Goal: Register for event/course

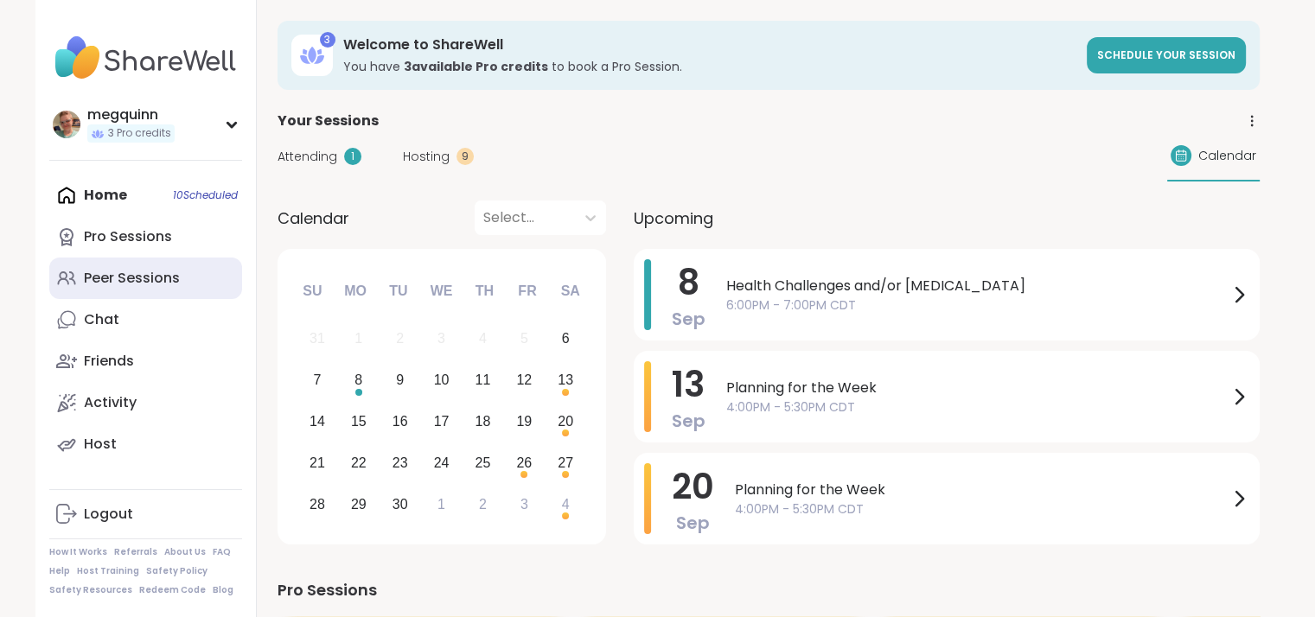
click at [127, 274] on div "Peer Sessions" at bounding box center [132, 278] width 96 height 19
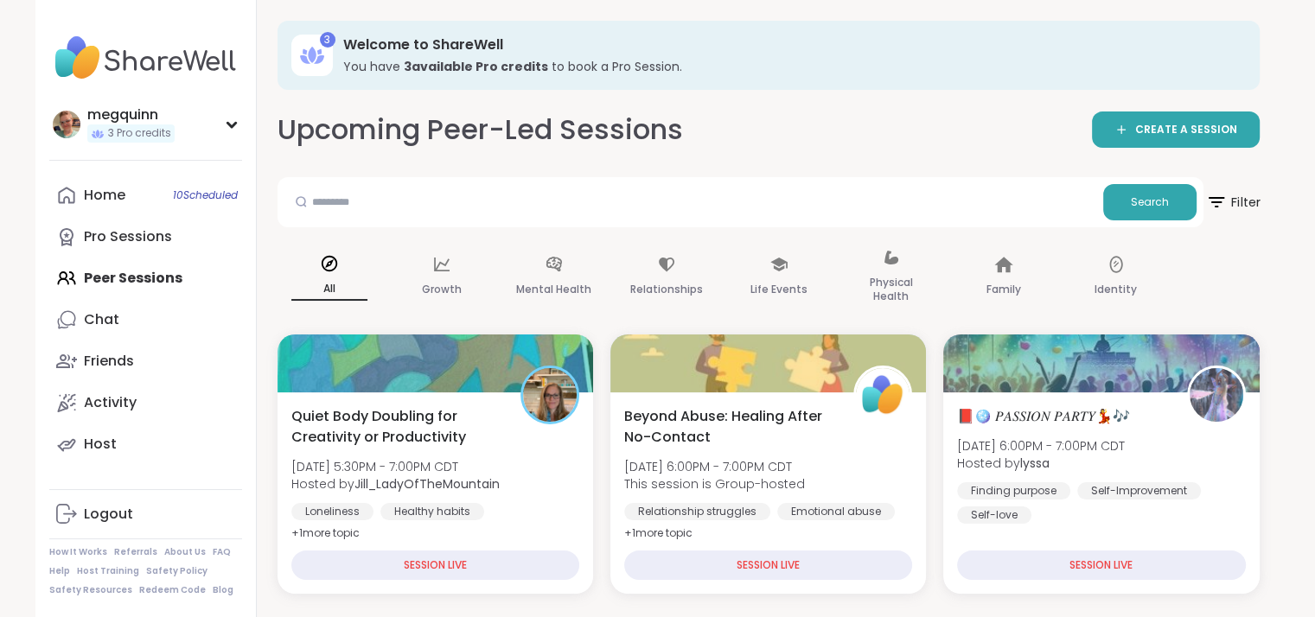
click at [1237, 204] on span "Filter" at bounding box center [1232, 202] width 55 height 43
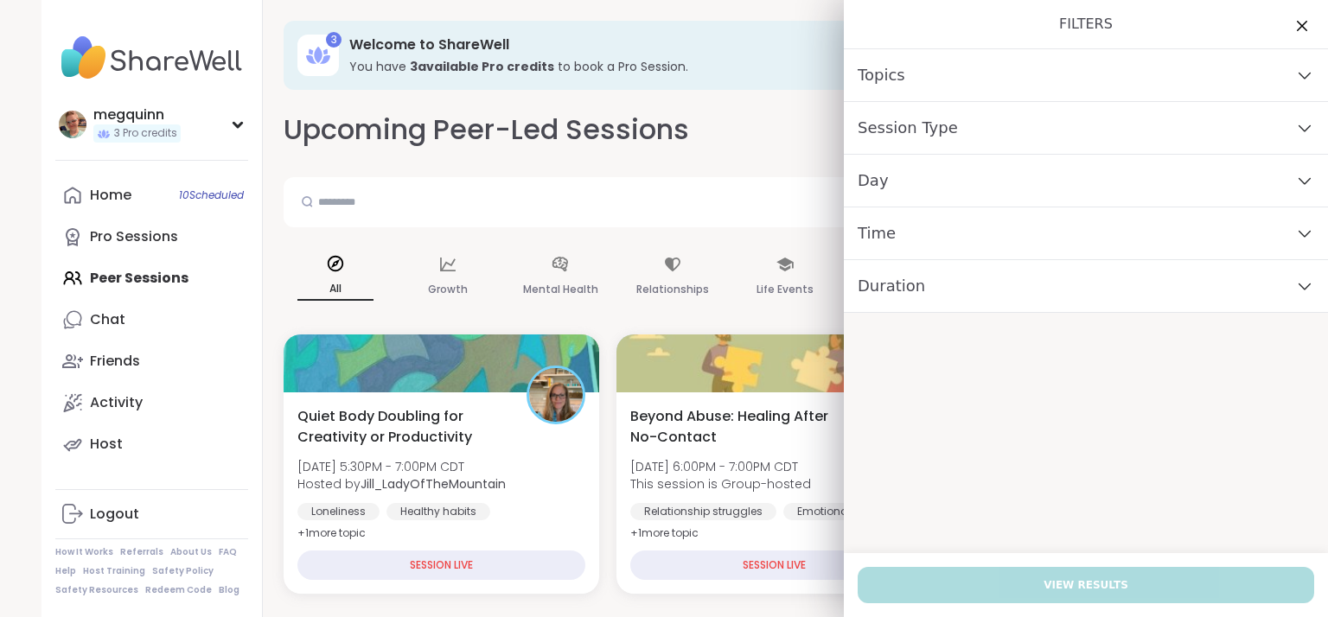
click at [1272, 187] on div "Day" at bounding box center [1086, 181] width 484 height 53
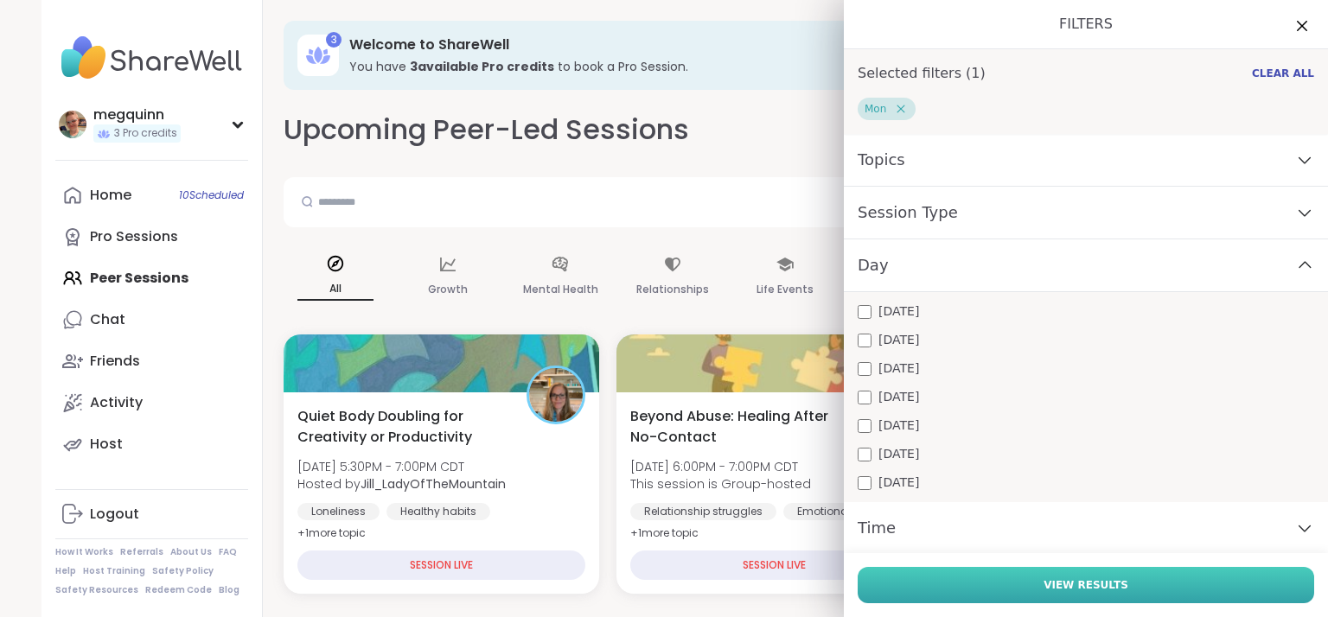
click at [1180, 579] on button "View Results" at bounding box center [1086, 585] width 457 height 36
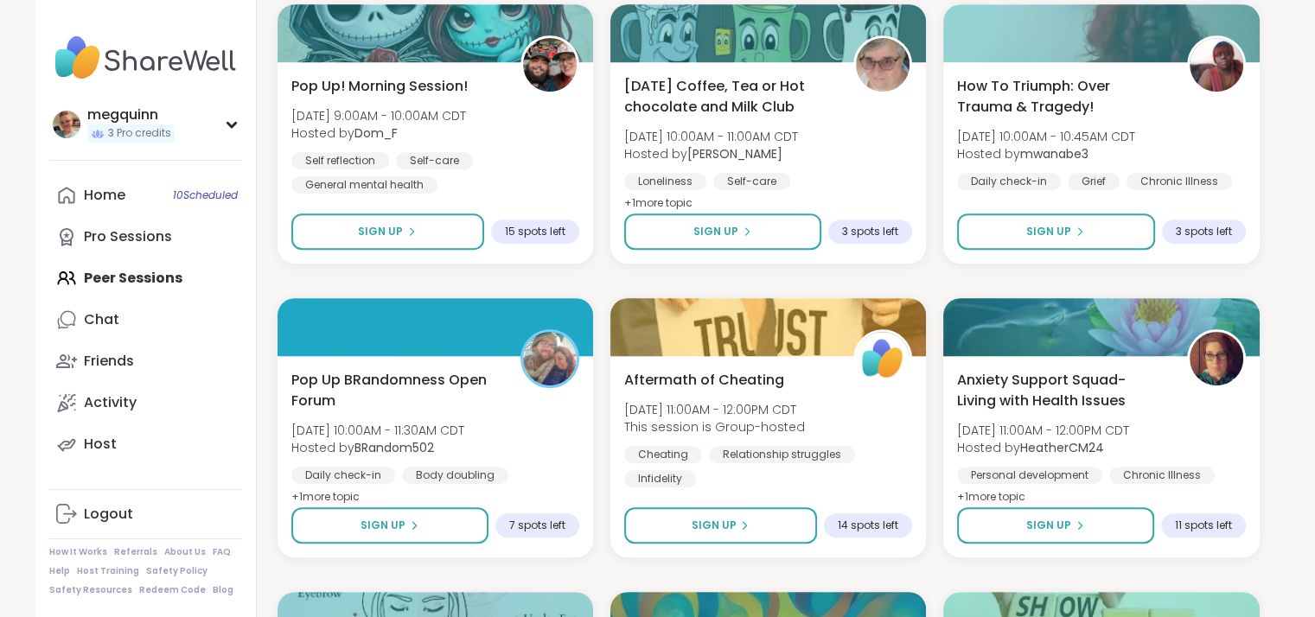
scroll to position [1038, 0]
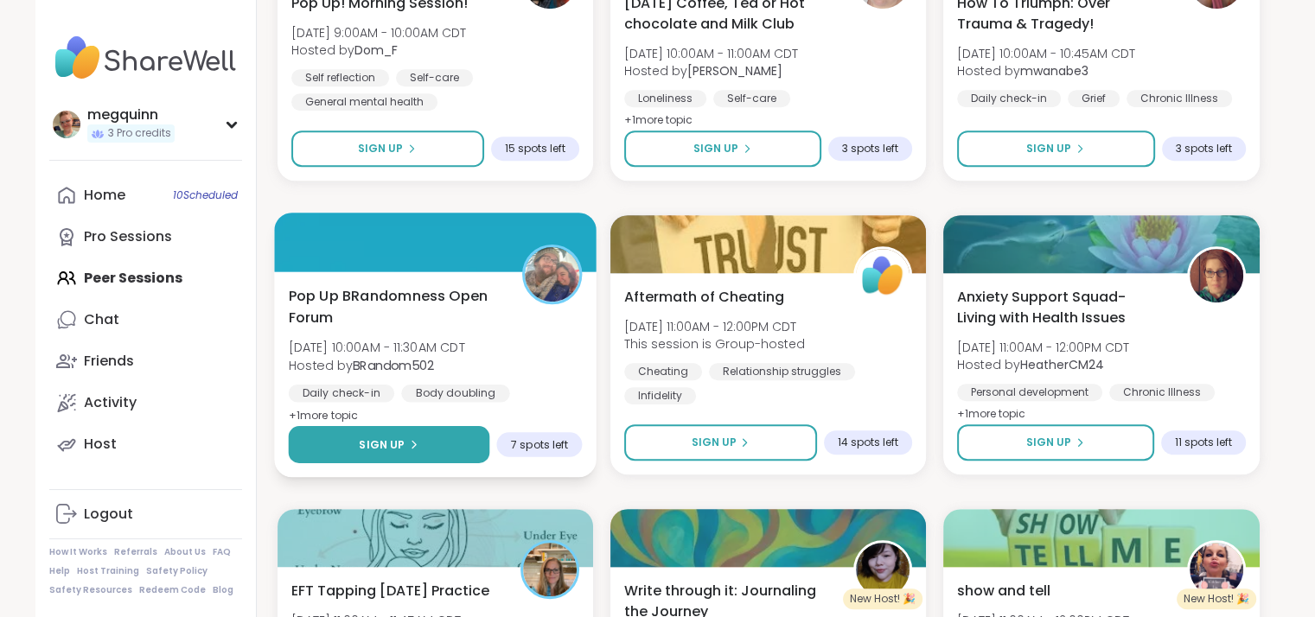
click at [390, 441] on span "Sign Up" at bounding box center [382, 445] width 46 height 16
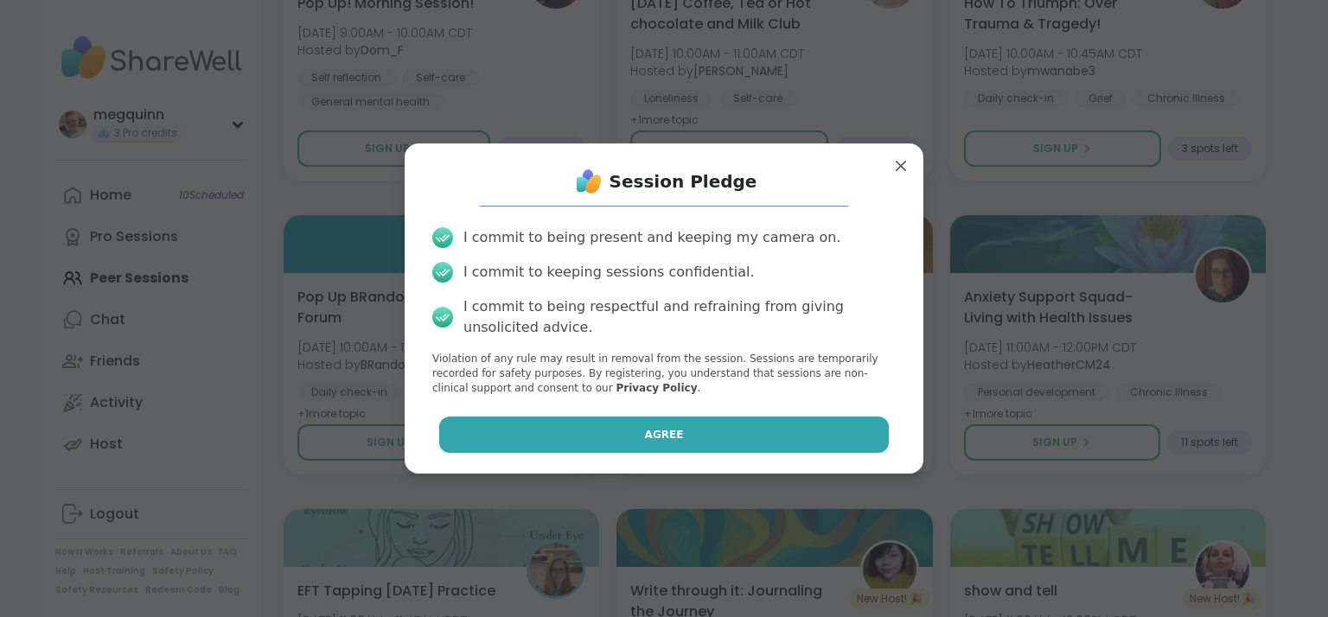
click at [626, 432] on button "Agree" at bounding box center [664, 435] width 451 height 36
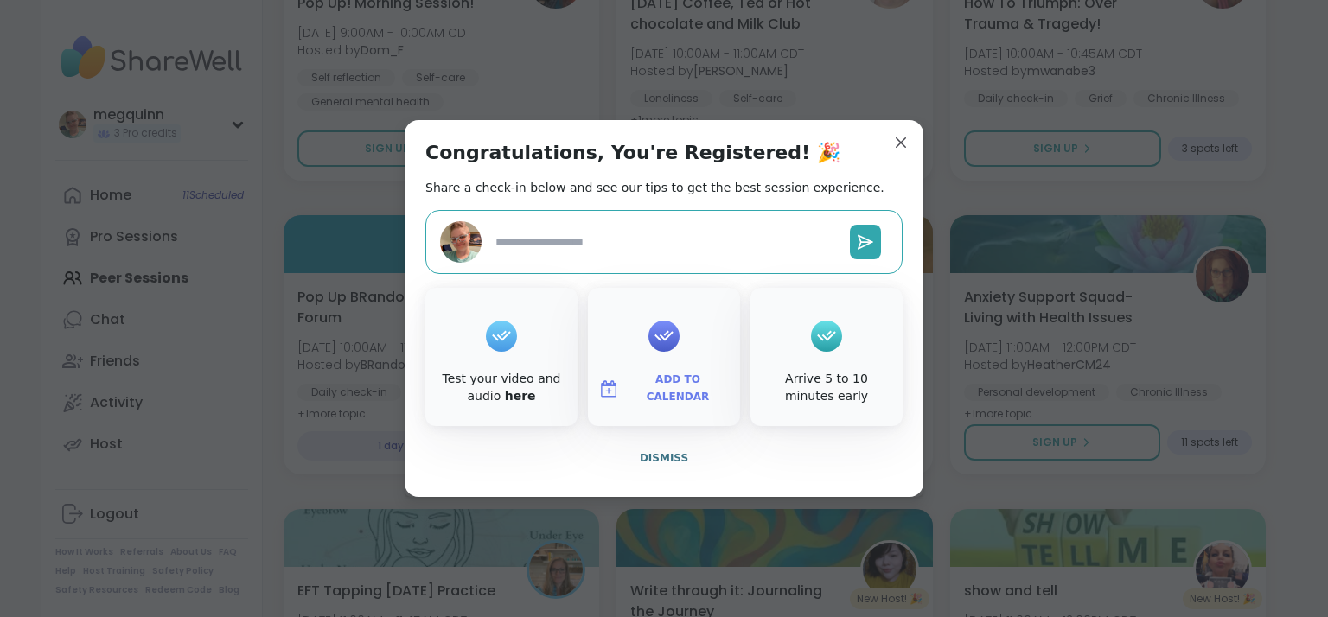
click at [661, 390] on span "Add to Calendar" at bounding box center [678, 389] width 104 height 34
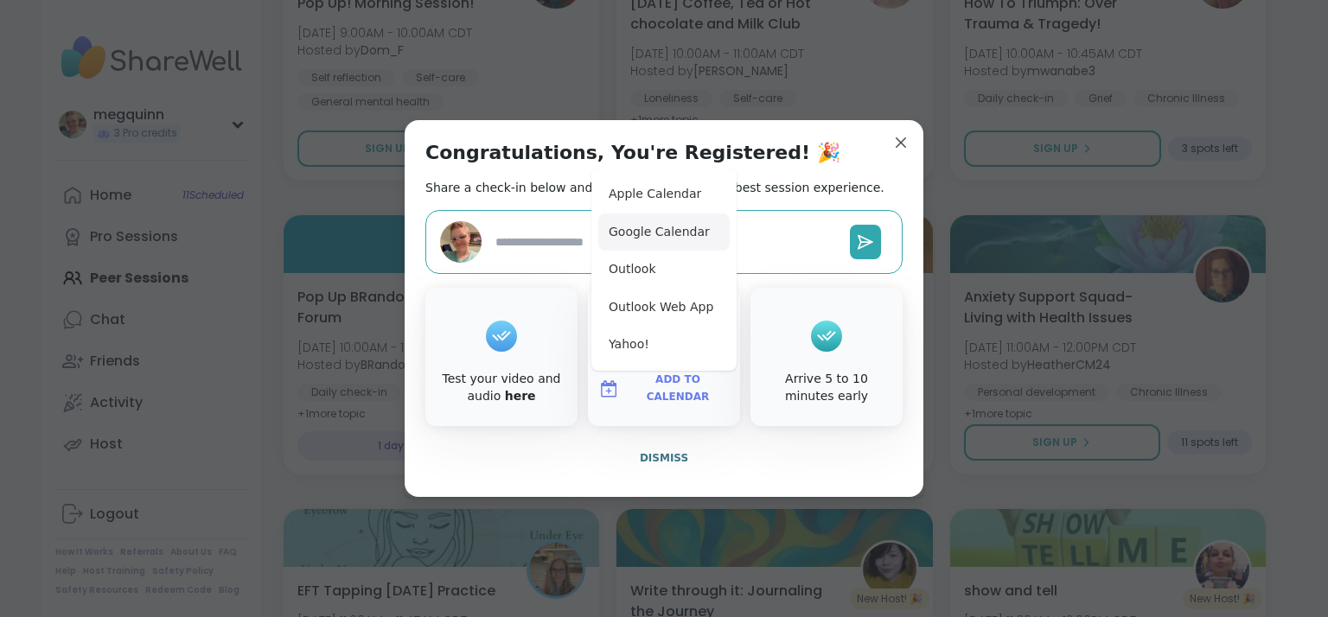
click at [687, 240] on button "Google Calendar" at bounding box center [663, 233] width 131 height 38
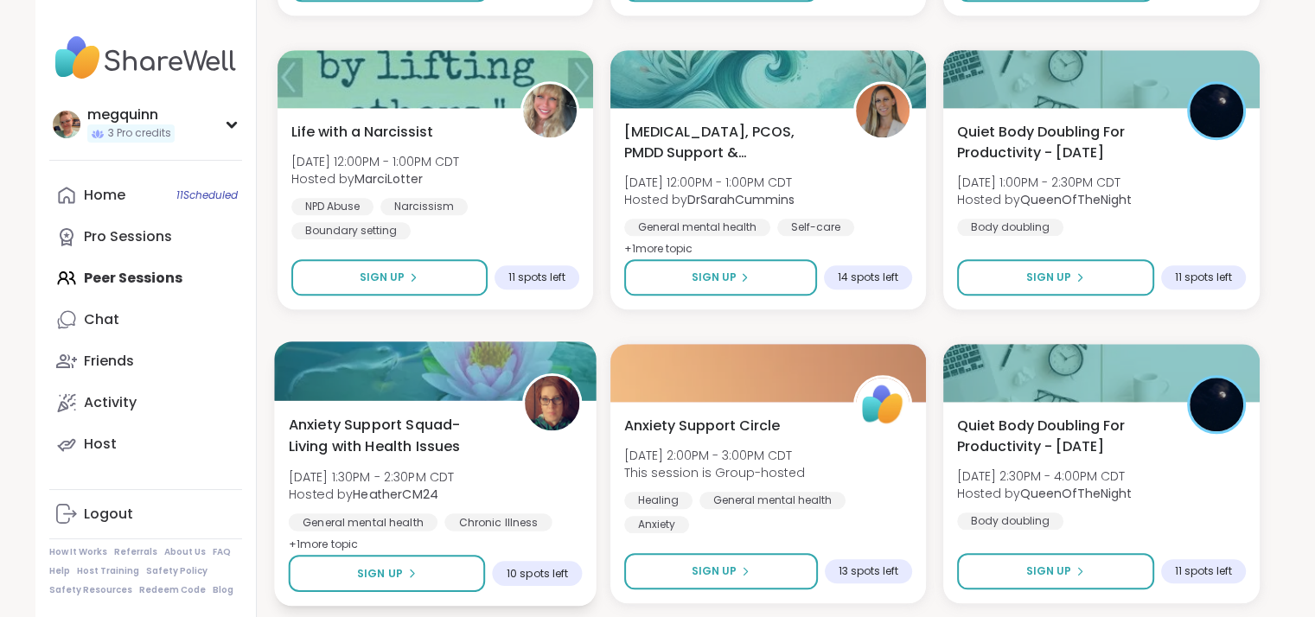
scroll to position [1816, 0]
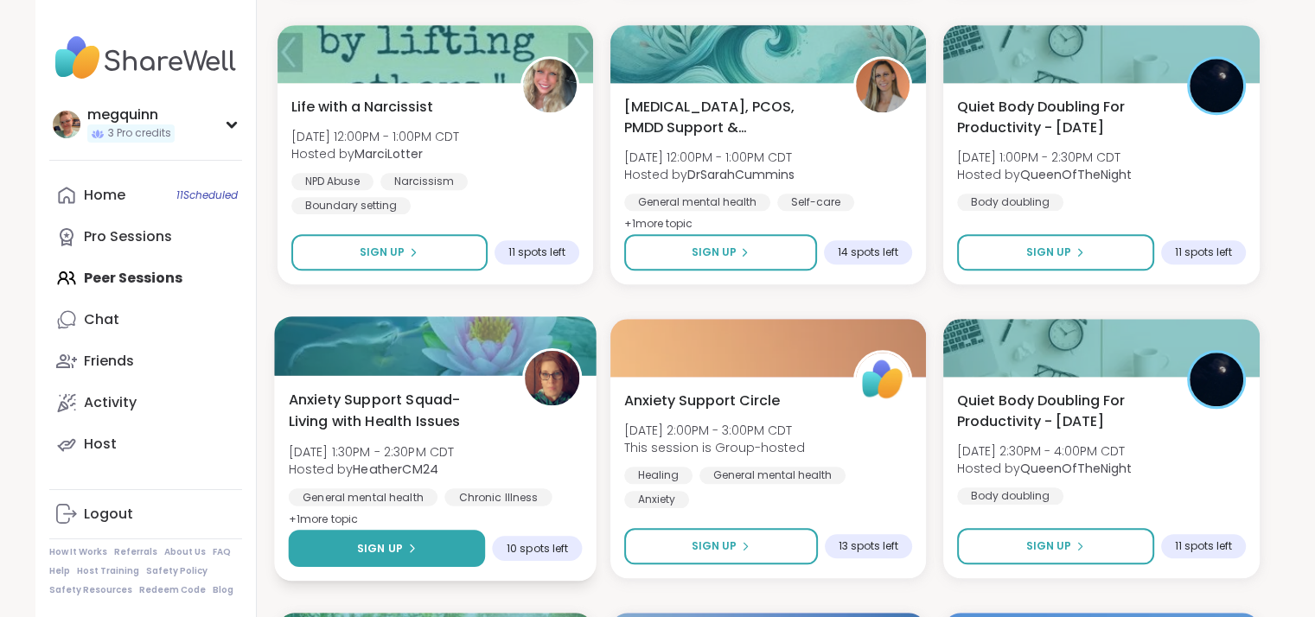
click at [411, 549] on icon at bounding box center [411, 548] width 3 height 7
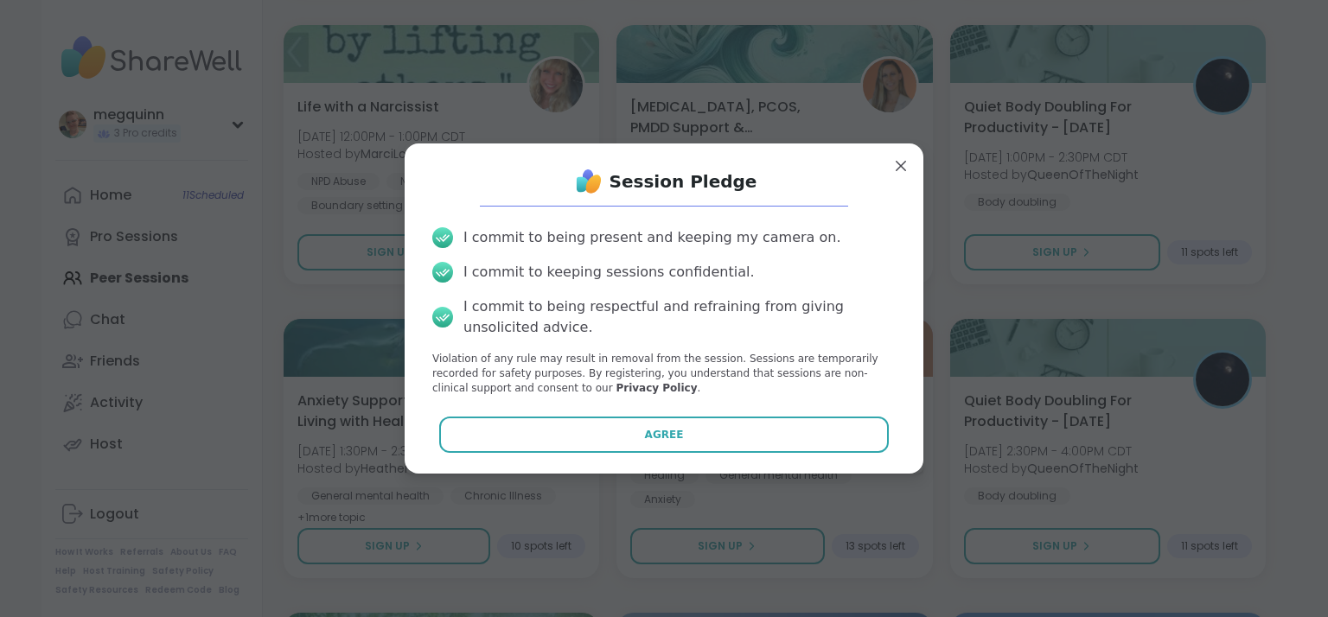
click at [694, 438] on button "Agree" at bounding box center [664, 435] width 451 height 36
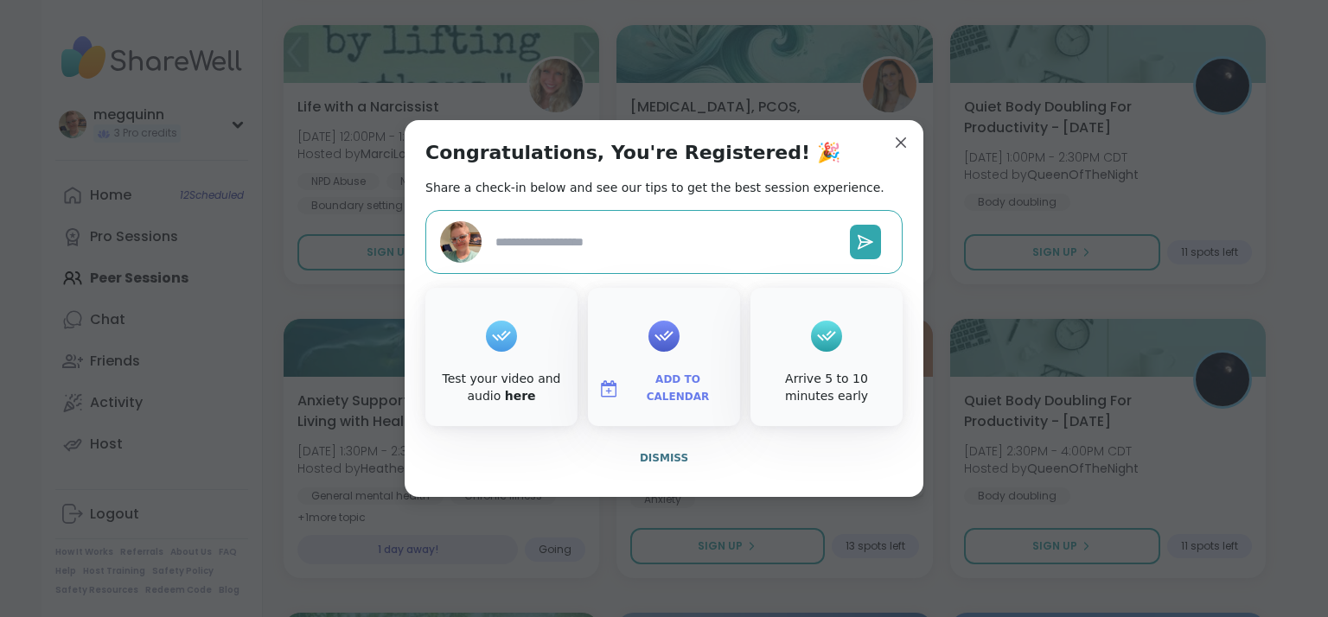
click at [677, 388] on span "Add to Calendar" at bounding box center [678, 389] width 104 height 34
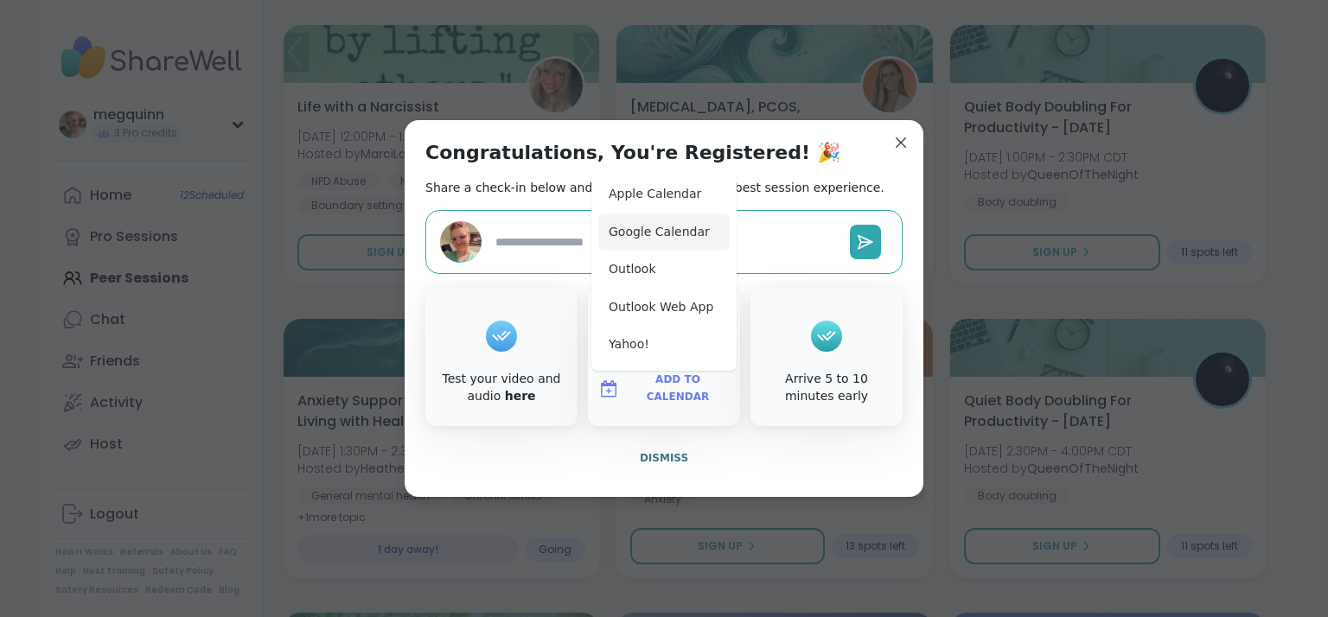
click at [693, 238] on button "Google Calendar" at bounding box center [663, 233] width 131 height 38
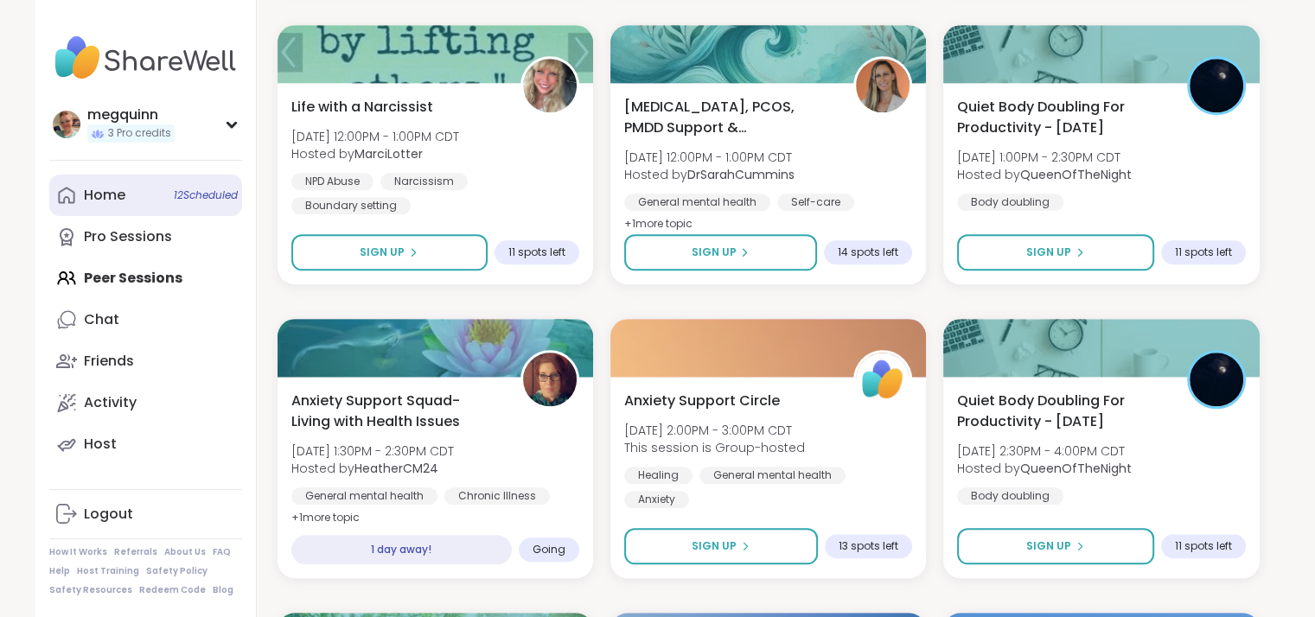
click at [164, 190] on link "Home 12 Scheduled" at bounding box center [145, 196] width 193 height 42
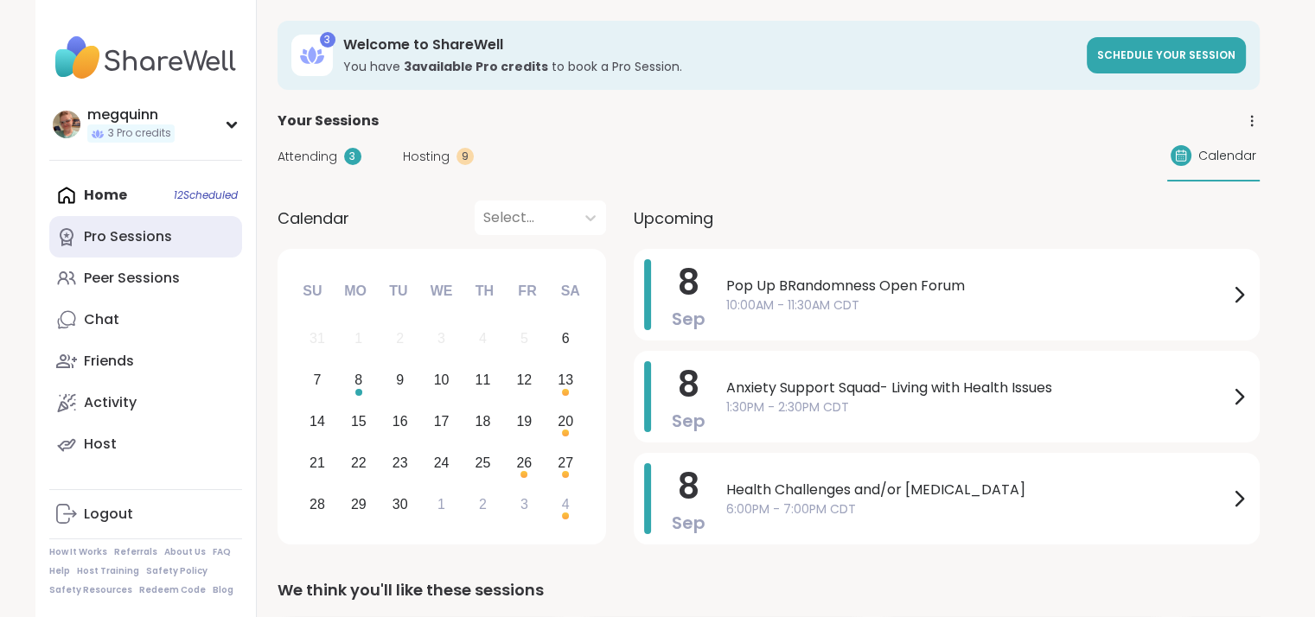
click at [147, 242] on div "Pro Sessions" at bounding box center [128, 236] width 88 height 19
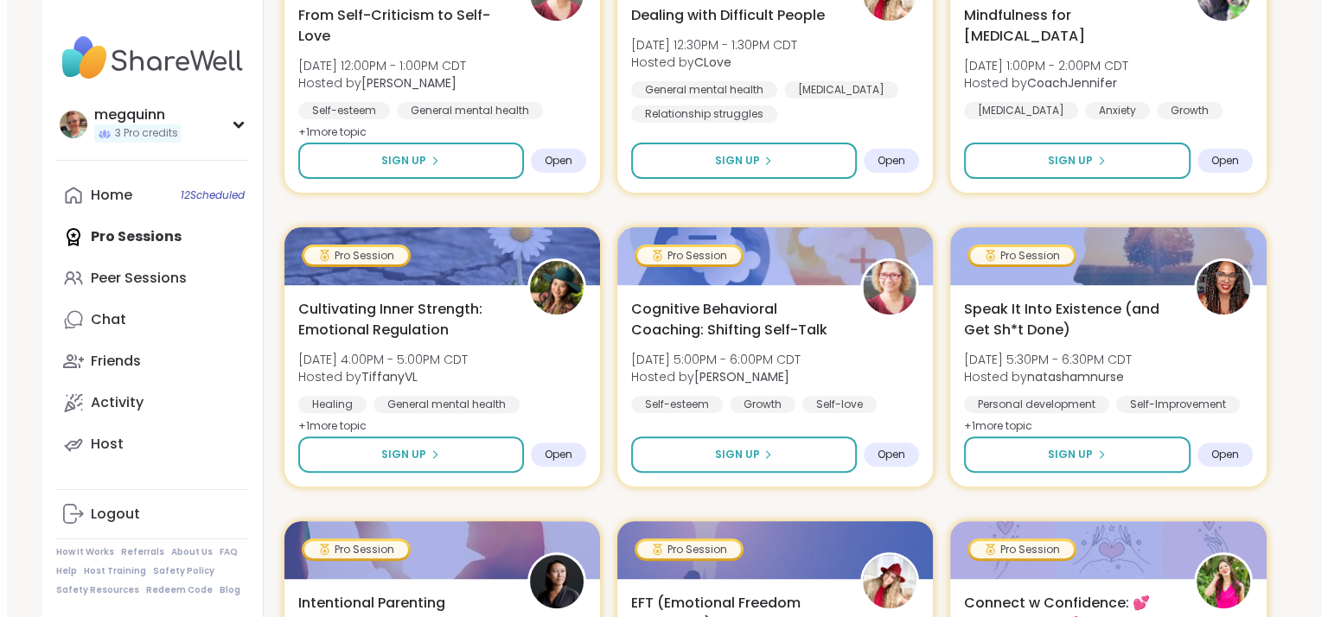
scroll to position [346, 0]
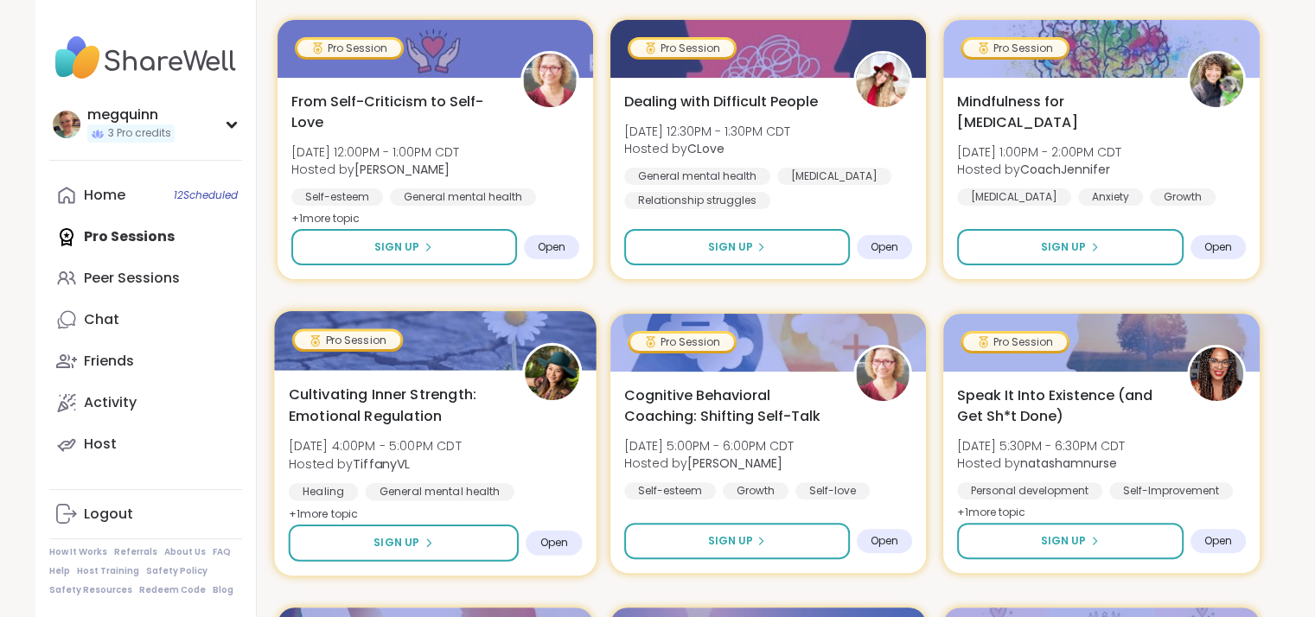
click at [457, 452] on span "[DATE] 4:00PM - 5:00PM CDT" at bounding box center [374, 446] width 173 height 17
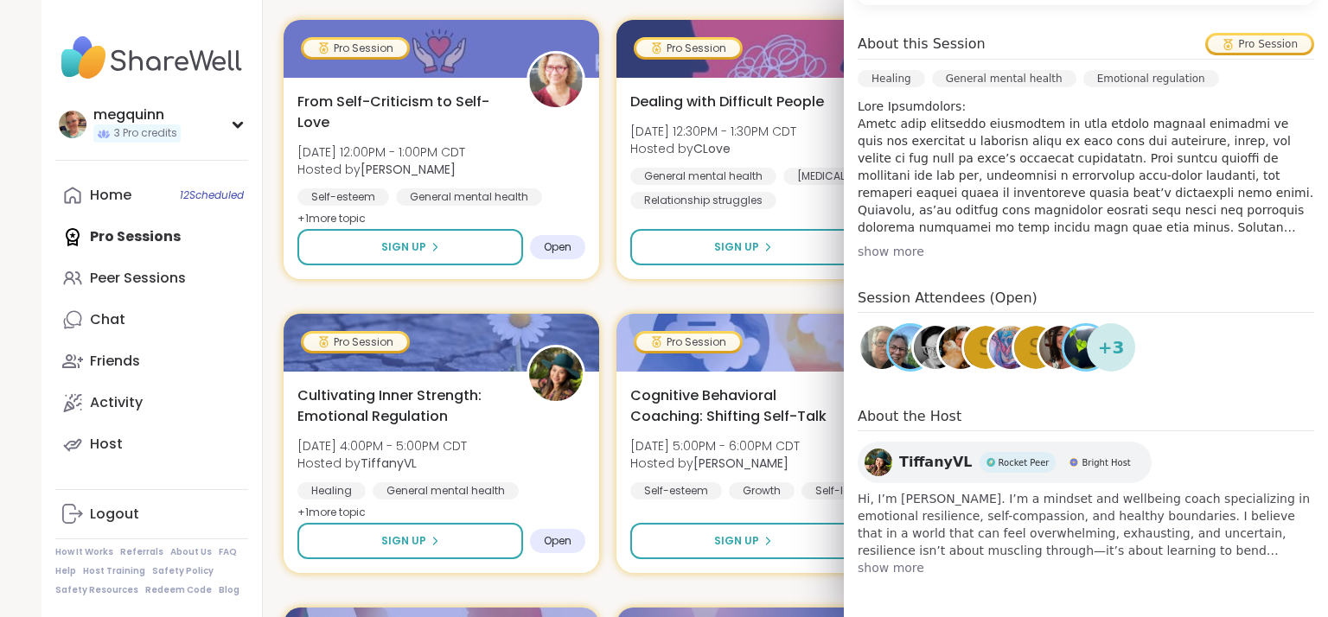
scroll to position [238, 0]
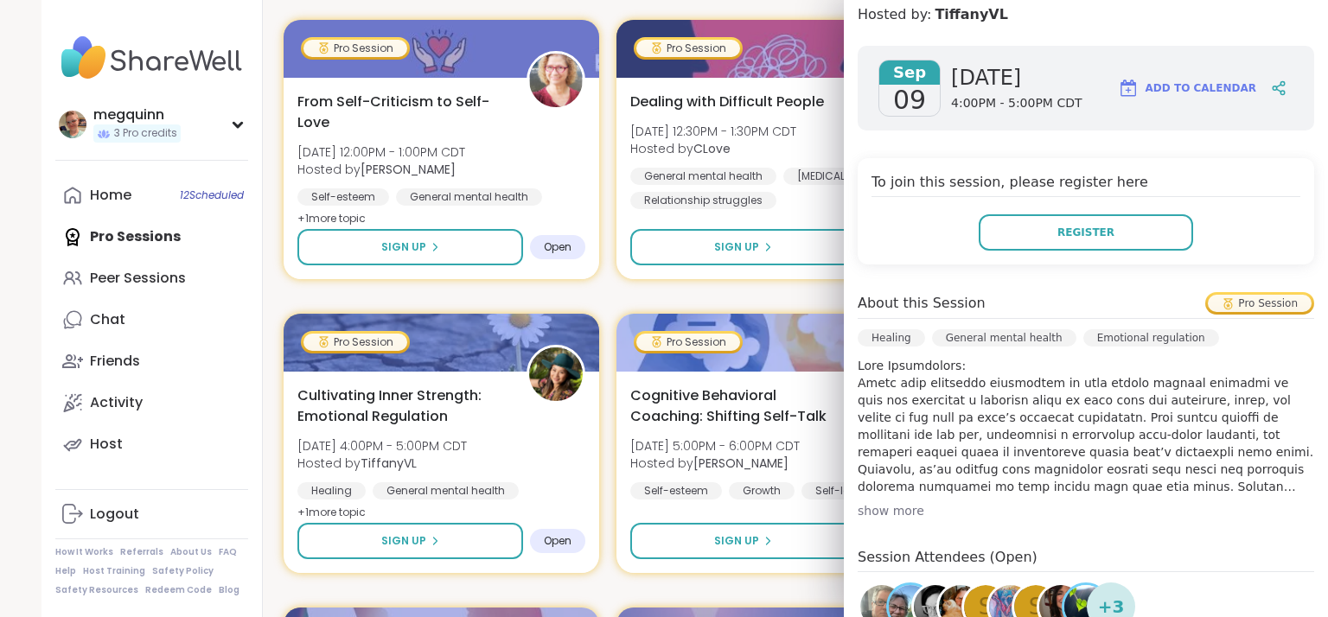
click at [875, 506] on div "show more" at bounding box center [1086, 510] width 457 height 17
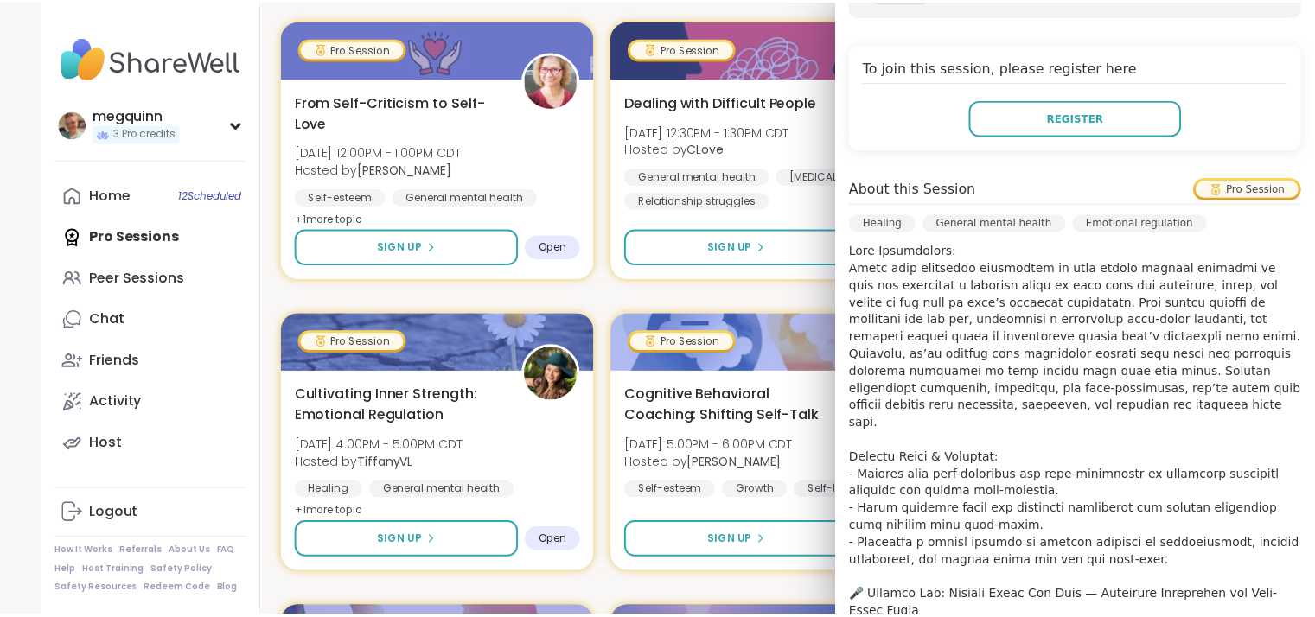
scroll to position [324, 0]
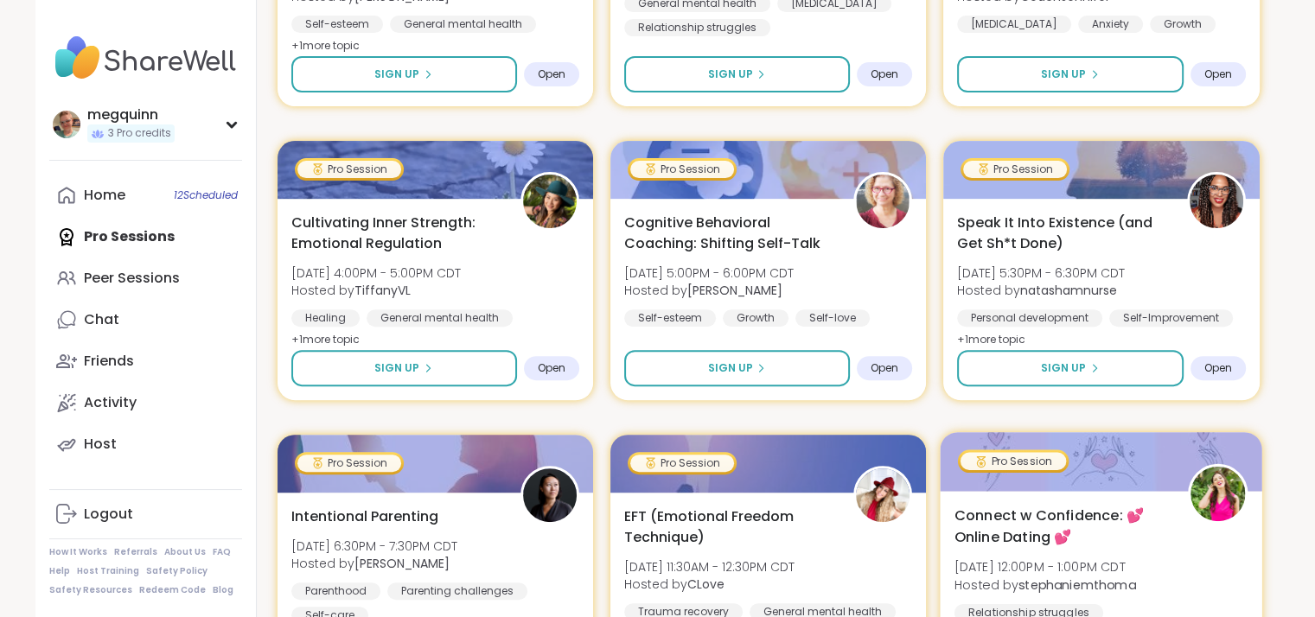
scroll to position [432, 0]
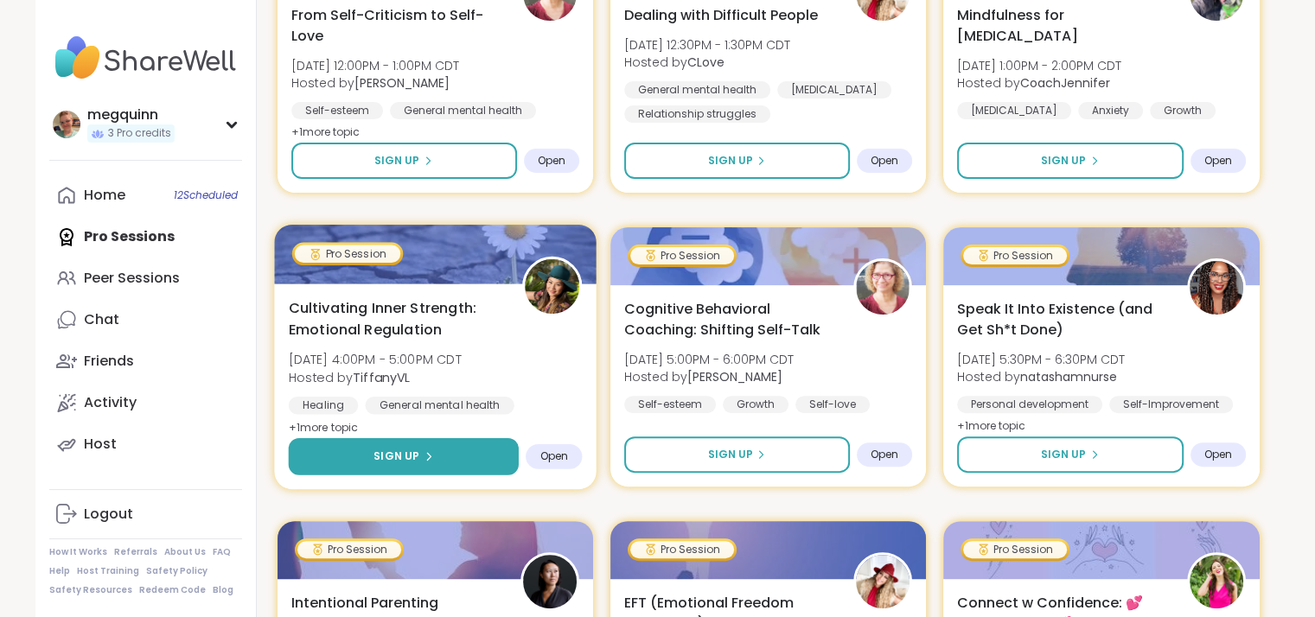
click at [444, 464] on button "Sign Up" at bounding box center [403, 456] width 231 height 37
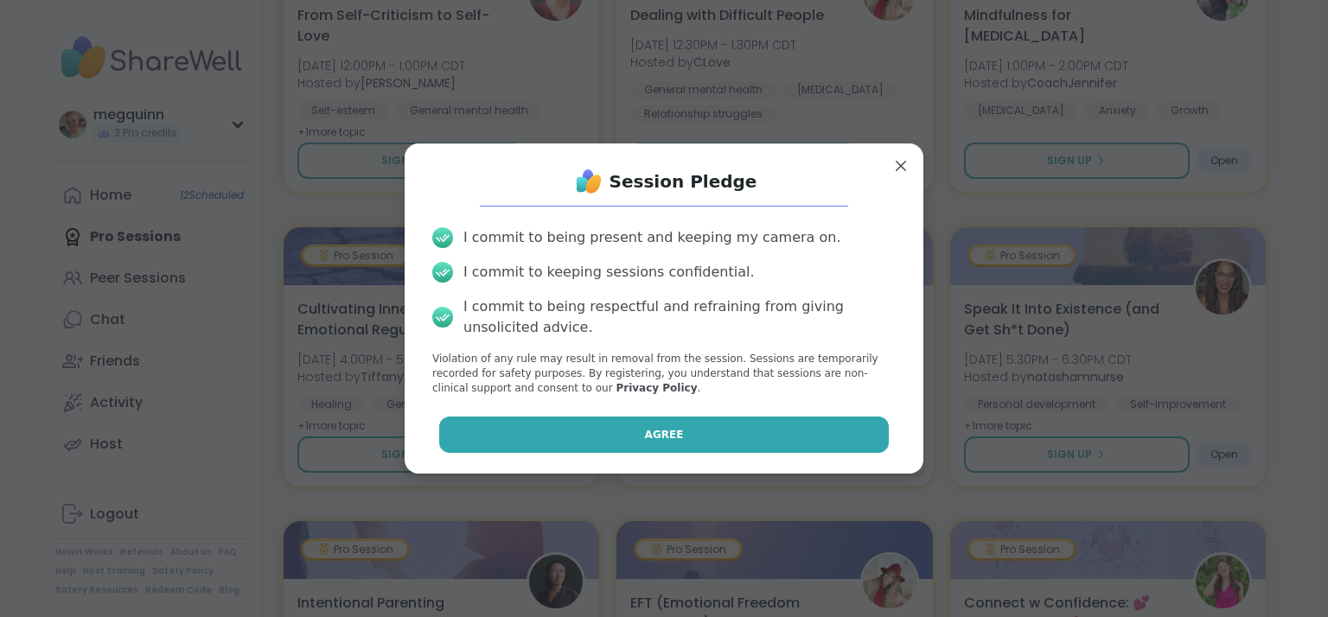
click at [625, 441] on button "Agree" at bounding box center [664, 435] width 451 height 36
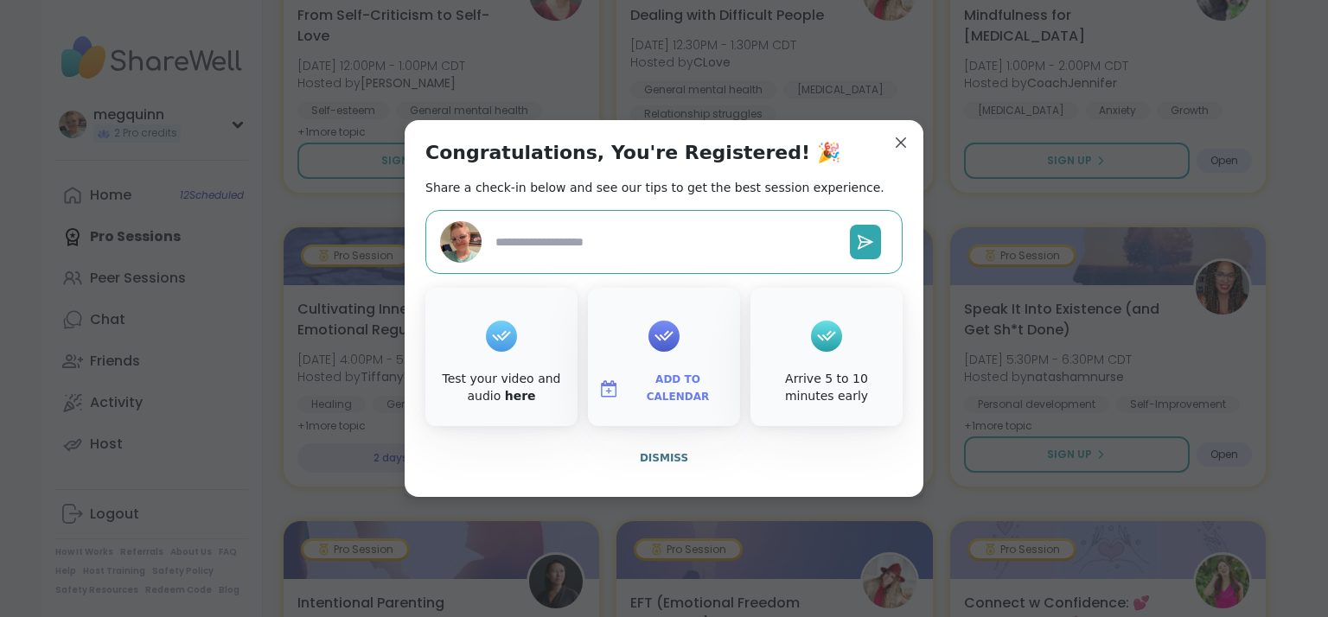
type textarea "*"
click at [658, 393] on span "Add to Calendar" at bounding box center [678, 389] width 104 height 34
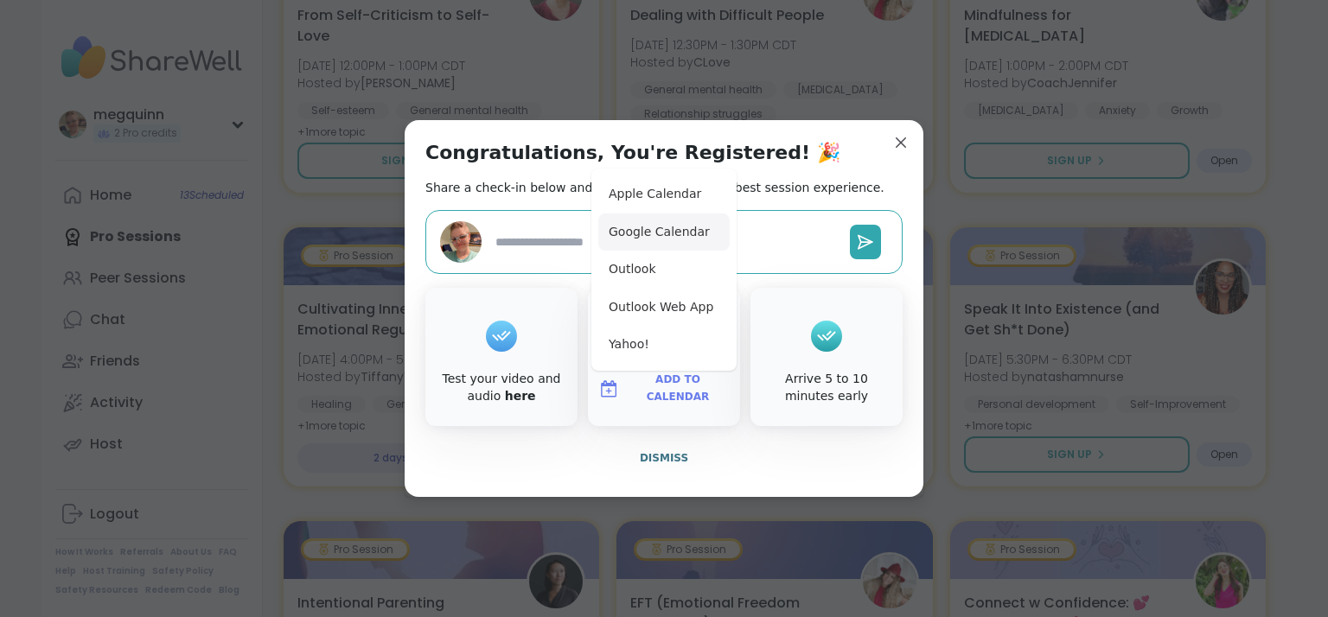
click at [670, 230] on button "Google Calendar" at bounding box center [663, 233] width 131 height 38
